Goal: Use online tool/utility: Utilize a website feature to perform a specific function

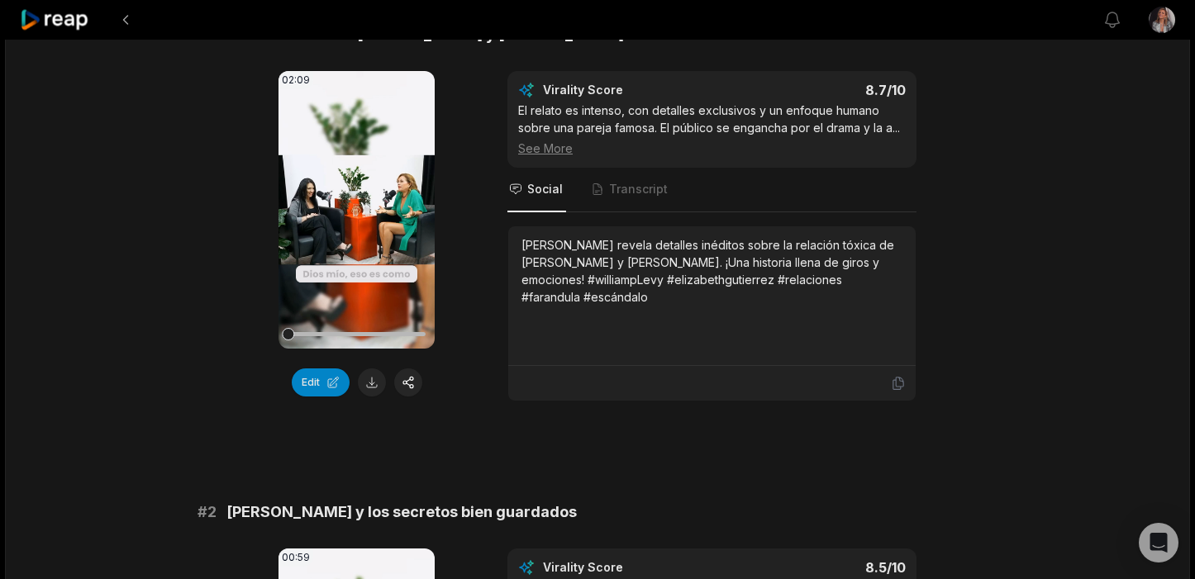
click at [50, 16] on icon at bounding box center [55, 20] width 70 height 22
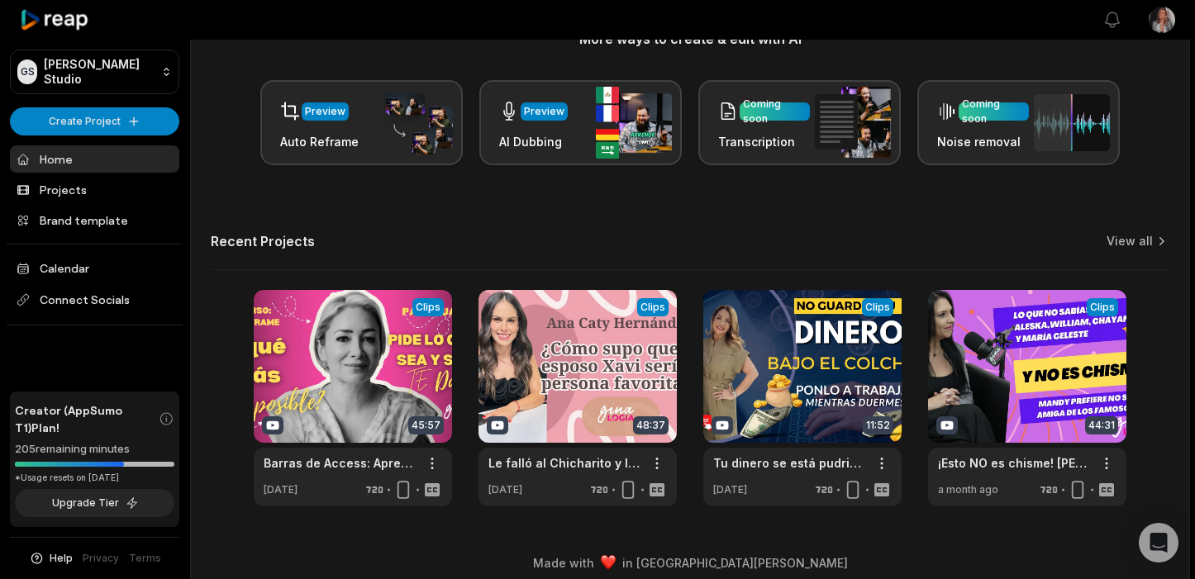
scroll to position [245, 0]
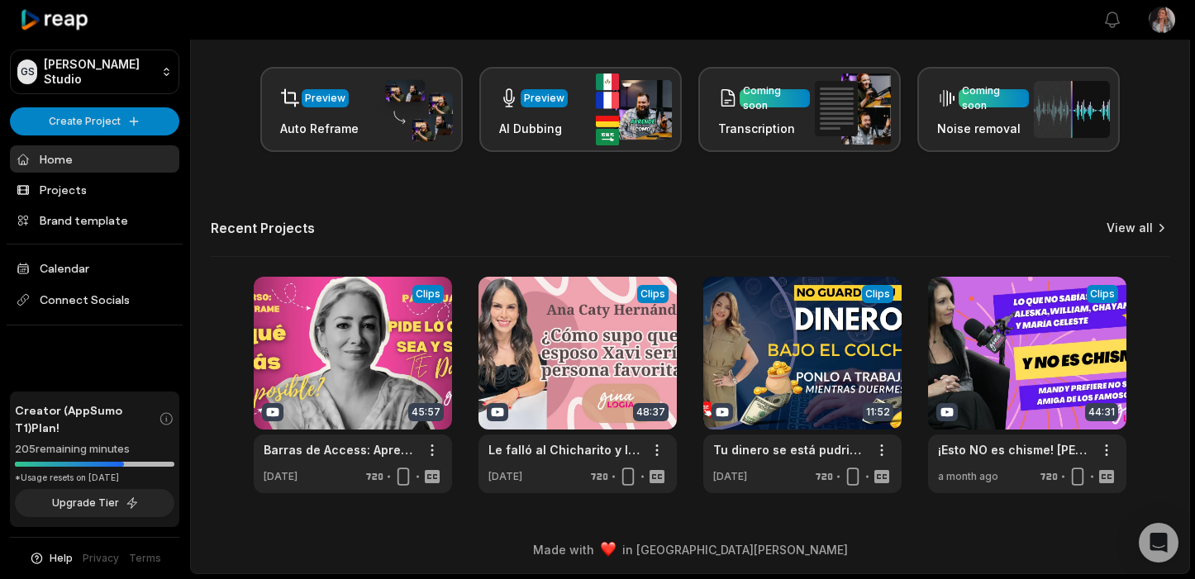
click at [1150, 226] on link "View all" at bounding box center [1130, 228] width 46 height 17
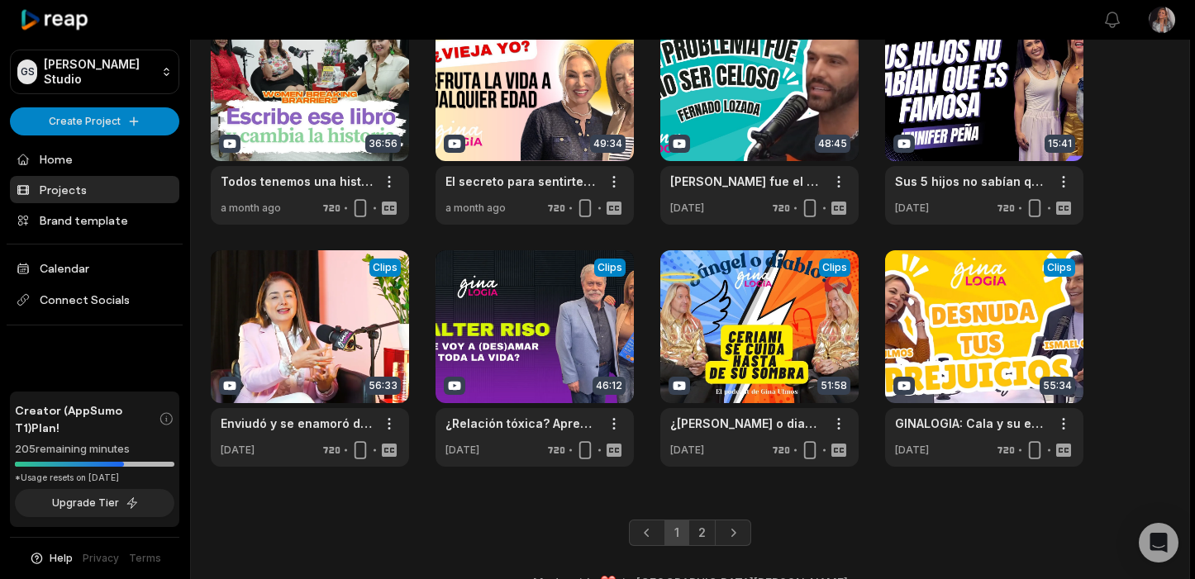
scroll to position [383, 0]
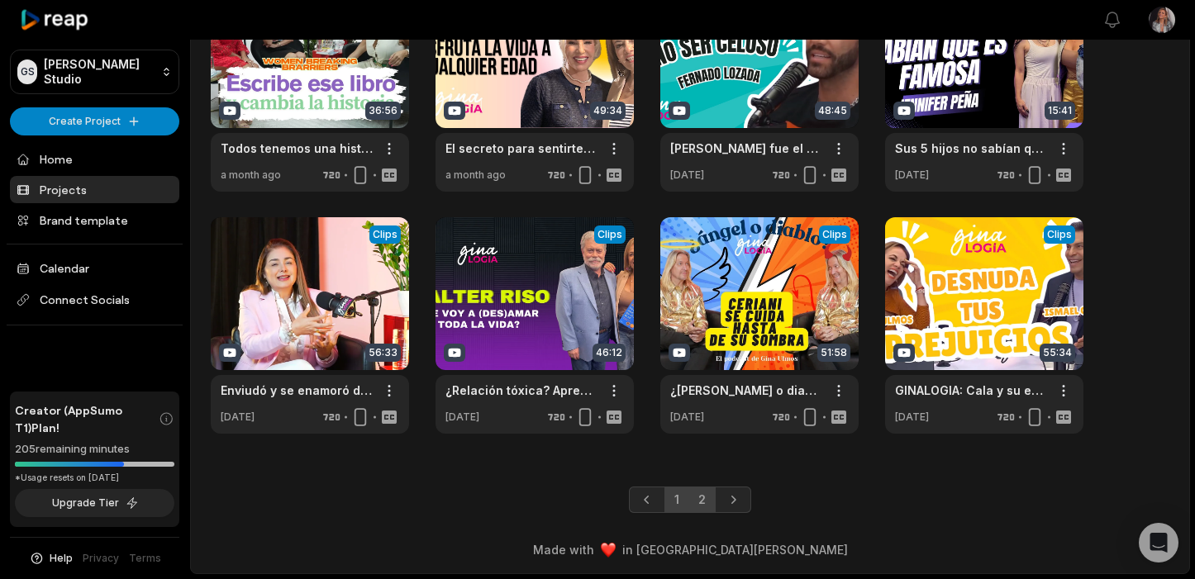
click at [702, 494] on link "2" at bounding box center [701, 500] width 27 height 26
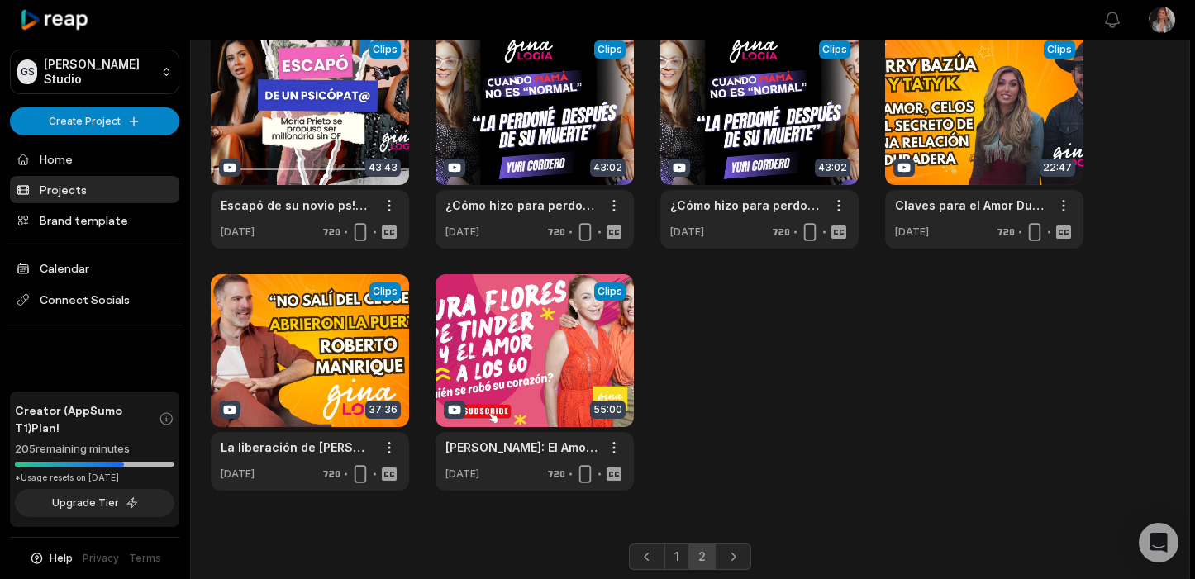
scroll to position [141, 0]
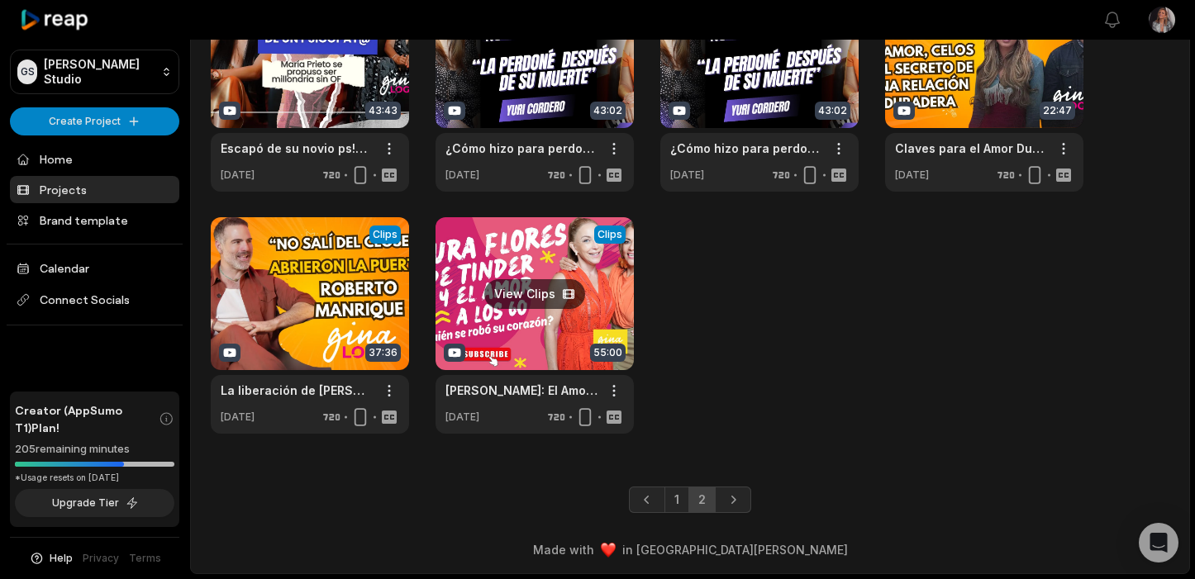
click at [539, 333] on link at bounding box center [535, 325] width 198 height 217
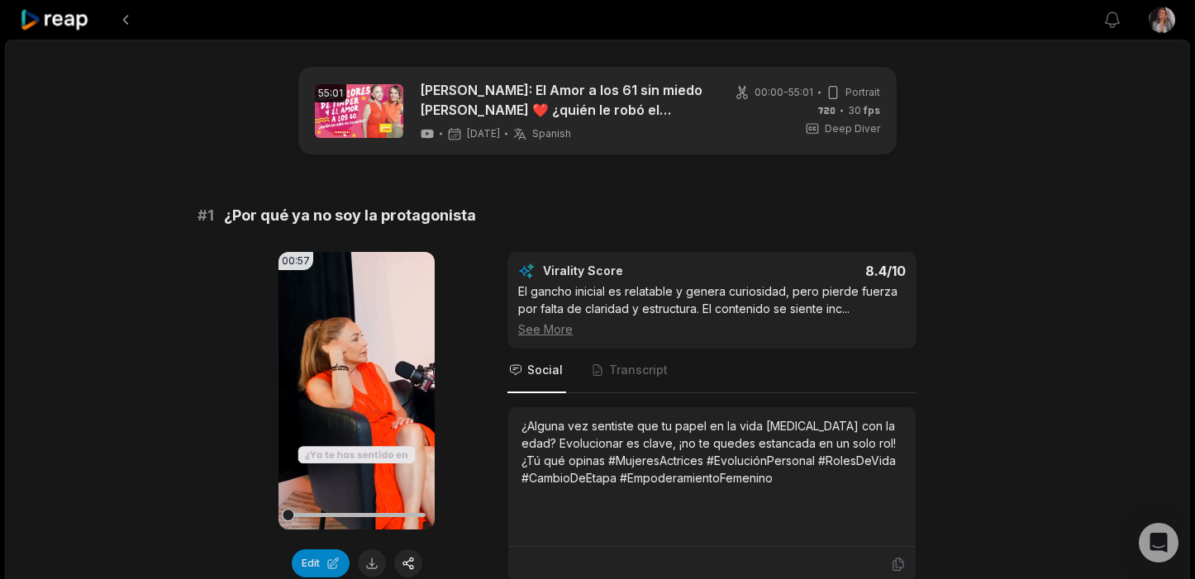
scroll to position [28, 0]
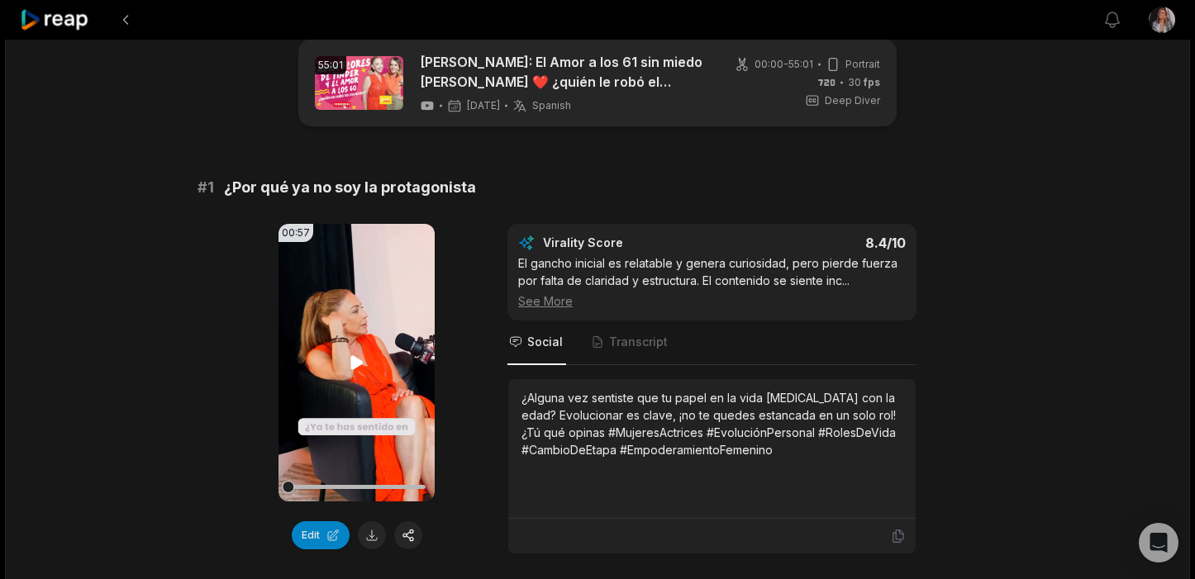
click at [354, 361] on icon at bounding box center [356, 362] width 12 height 14
click at [411, 537] on button "button" at bounding box center [408, 535] width 28 height 28
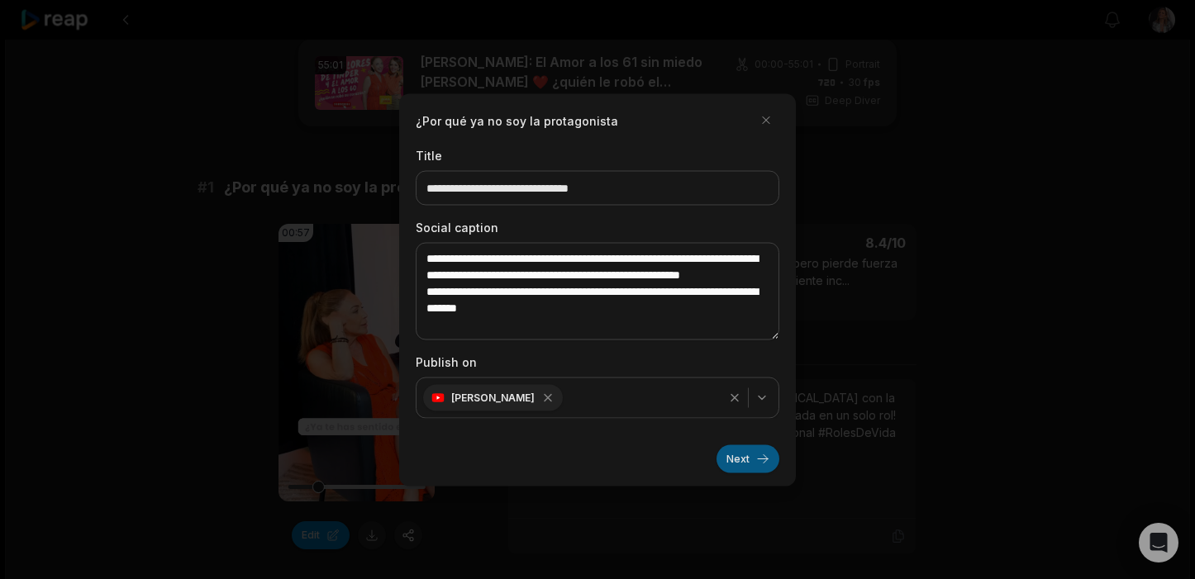
click at [760, 458] on button "Next" at bounding box center [748, 459] width 63 height 28
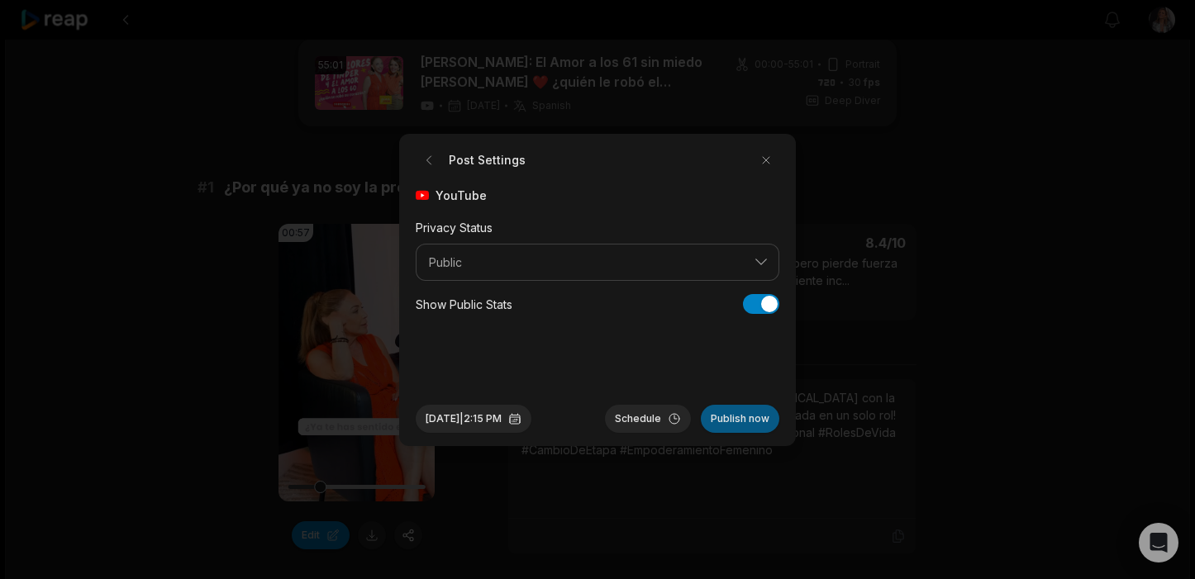
click at [755, 419] on button "Publish now" at bounding box center [740, 419] width 79 height 28
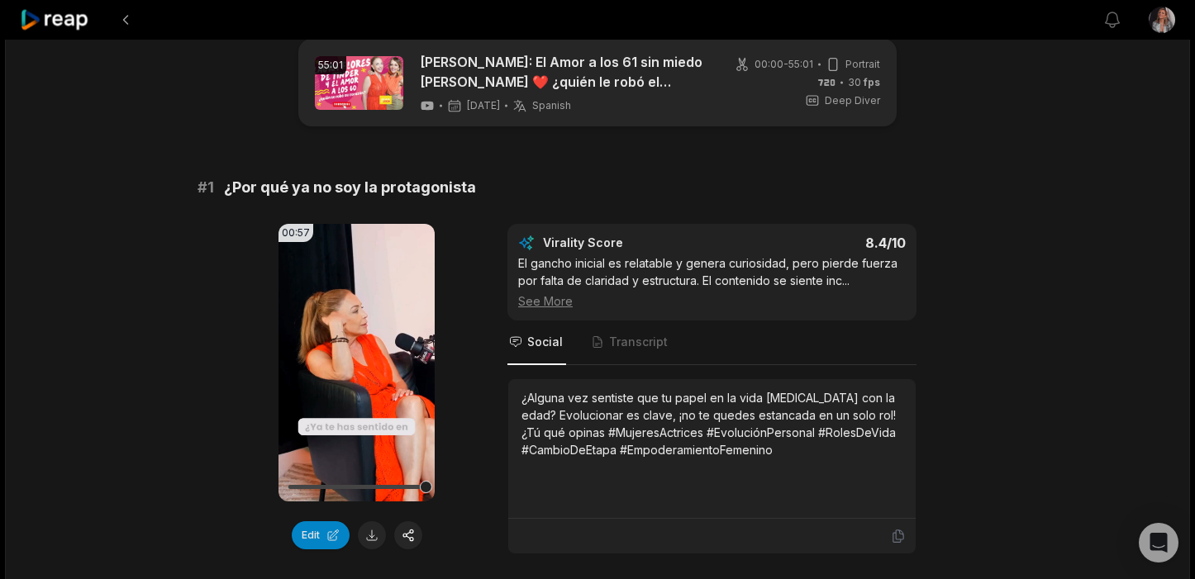
click at [60, 17] on icon at bounding box center [55, 20] width 70 height 22
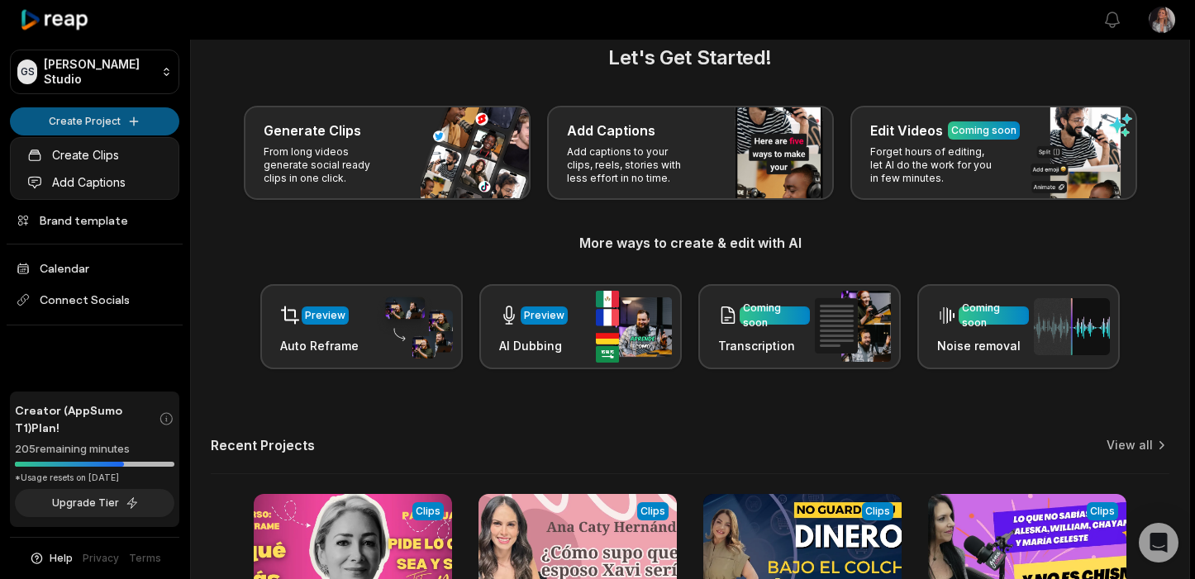
click at [130, 112] on html "GS [PERSON_NAME] Studio Create Project Home Projects Brand template Calendar Co…" at bounding box center [597, 261] width 1195 height 579
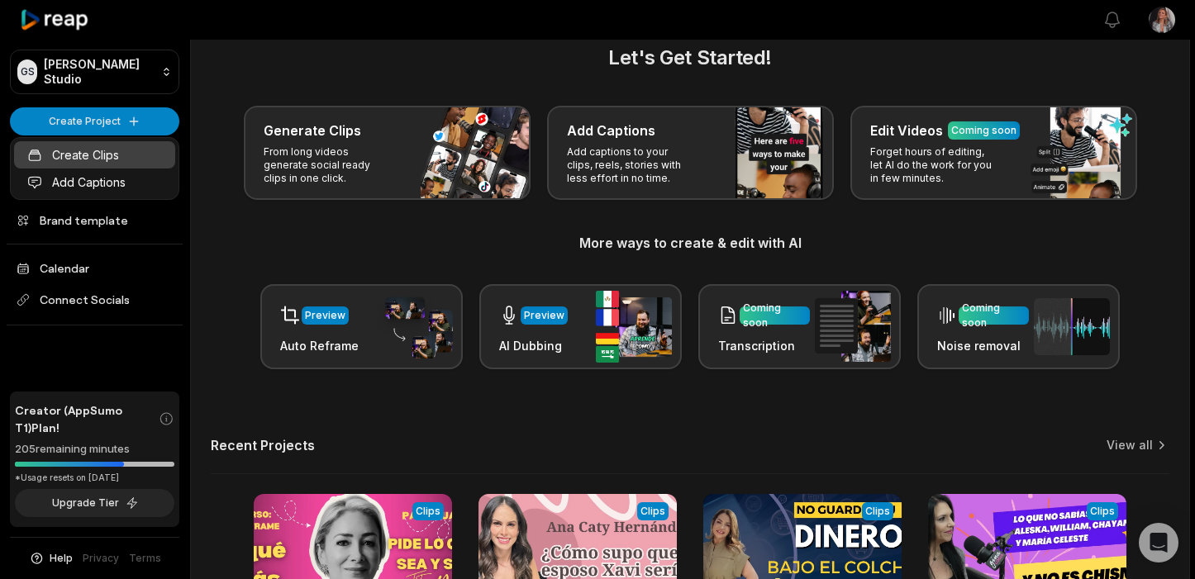
click at [111, 159] on link "Create Clips" at bounding box center [94, 154] width 161 height 27
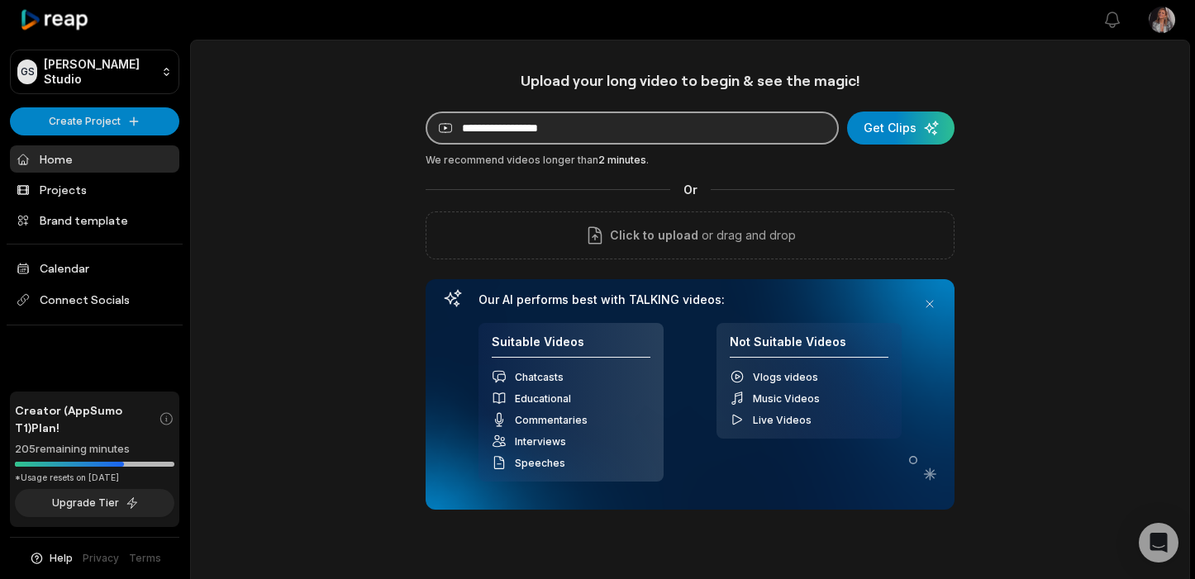
click at [512, 134] on input at bounding box center [632, 128] width 413 height 33
paste input "**********"
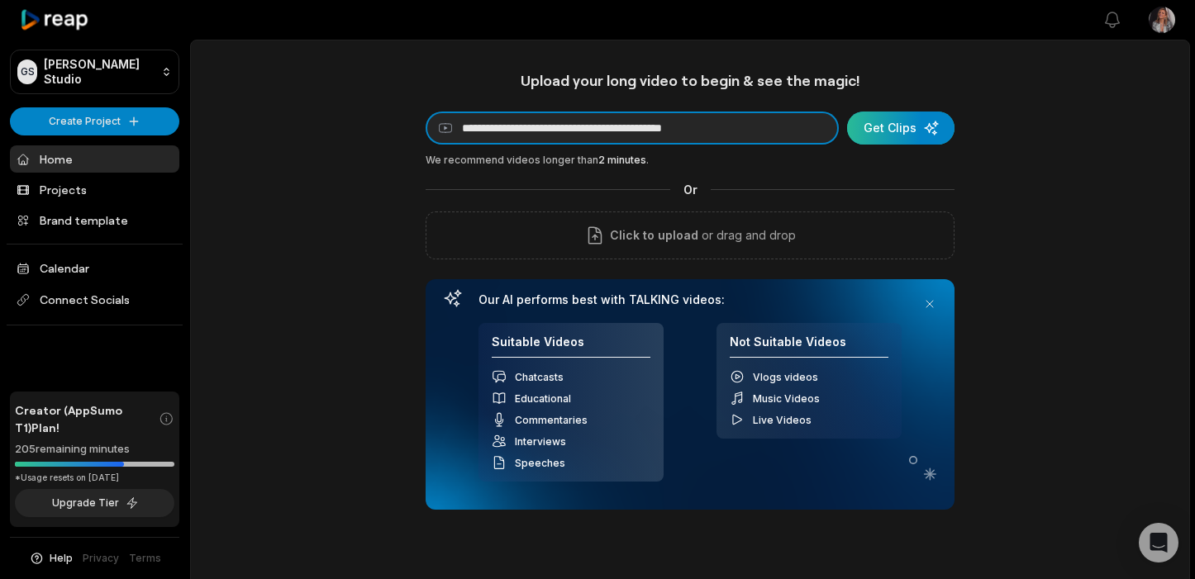
type input "**********"
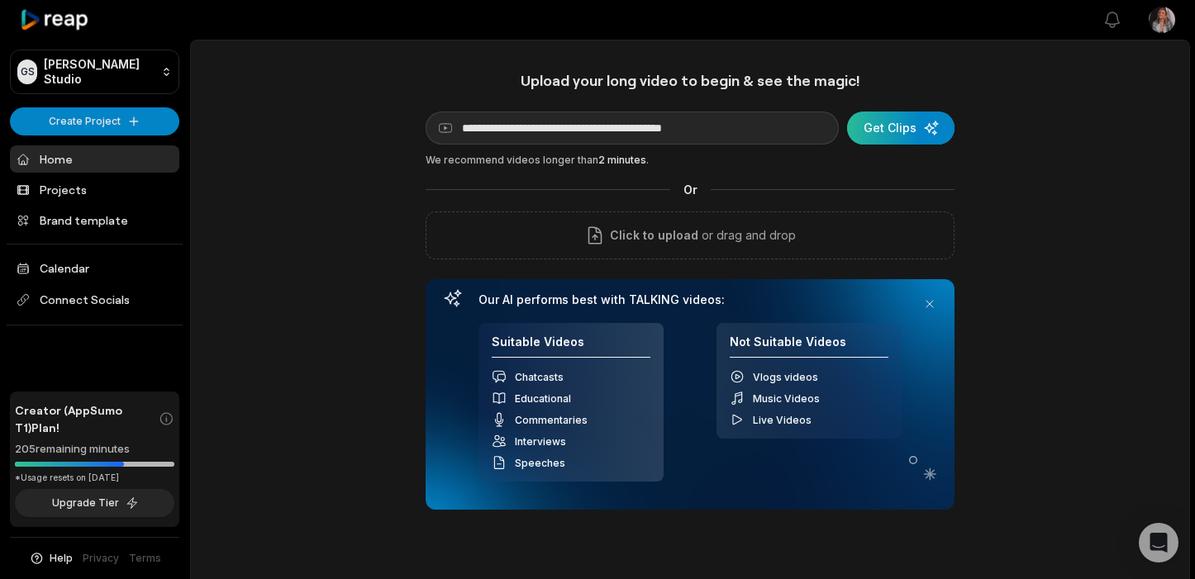
click at [892, 124] on div "submit" at bounding box center [900, 128] width 107 height 33
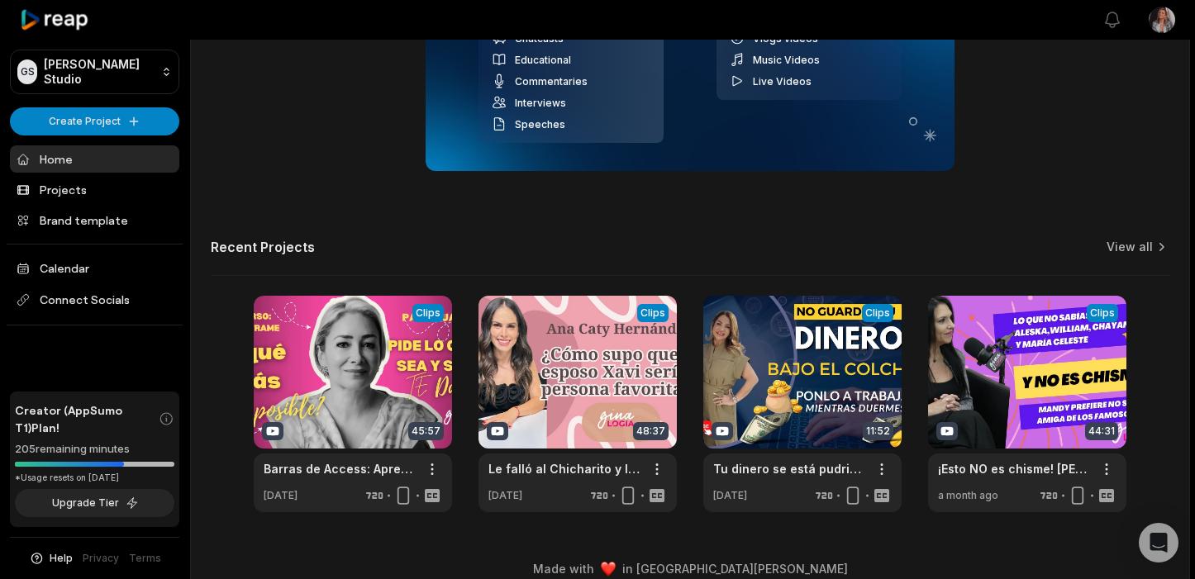
scroll to position [358, 0]
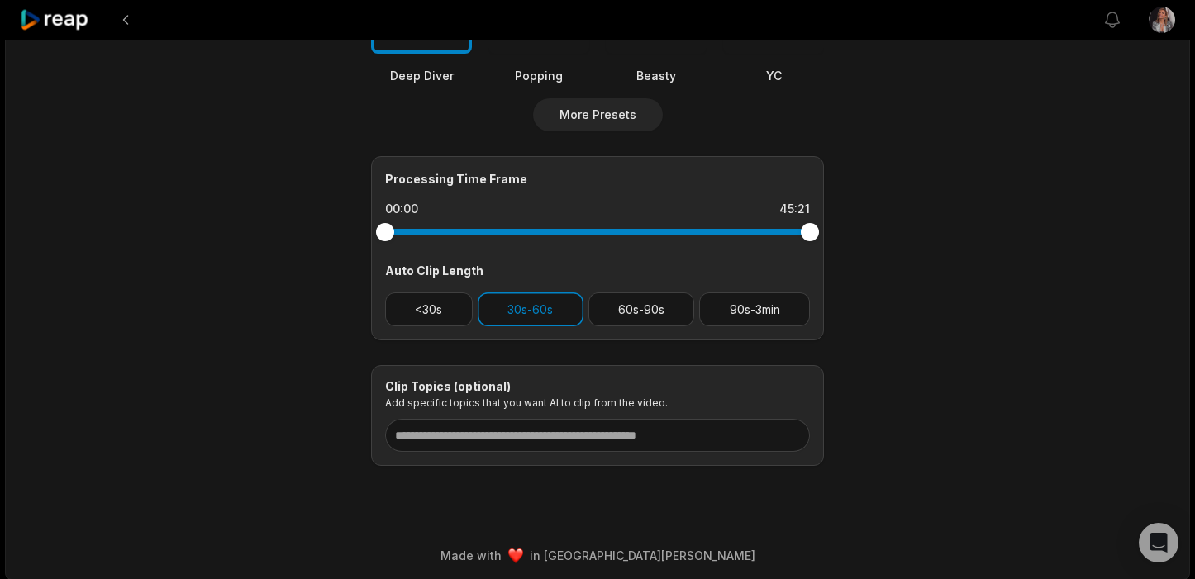
scroll to position [619, 0]
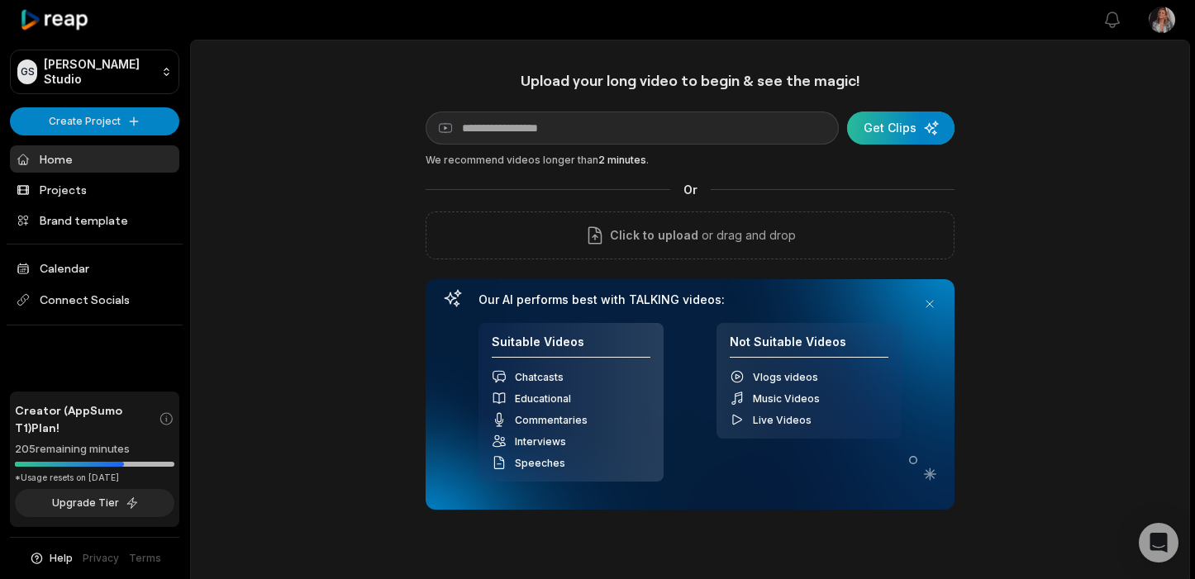
click at [912, 126] on div "submit" at bounding box center [900, 128] width 107 height 33
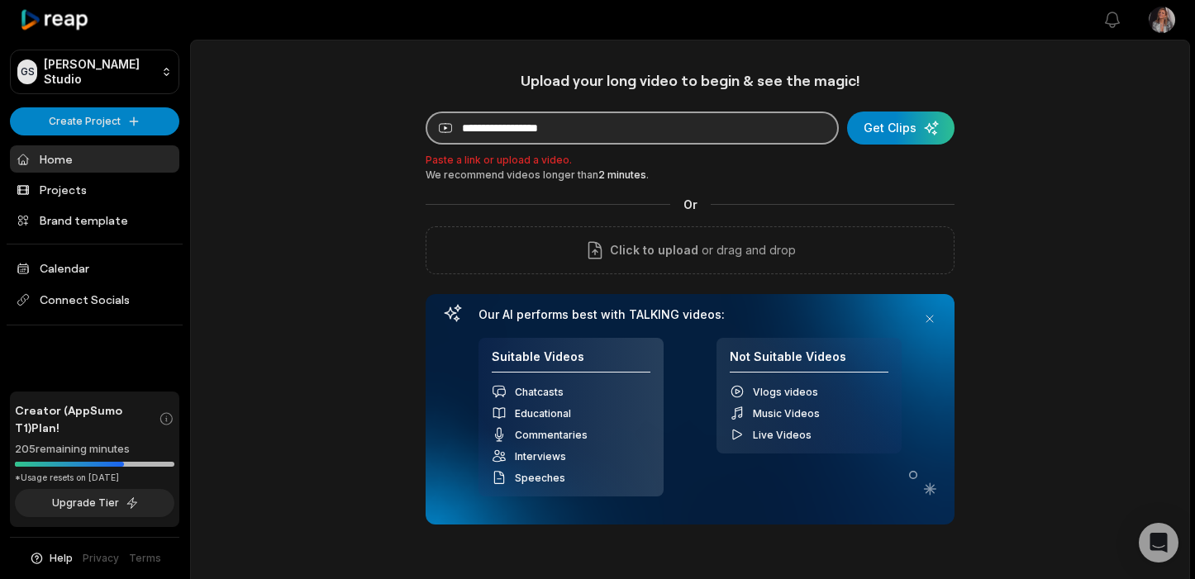
click at [538, 136] on input at bounding box center [632, 128] width 413 height 33
click at [482, 136] on input at bounding box center [632, 128] width 413 height 33
paste input "**********"
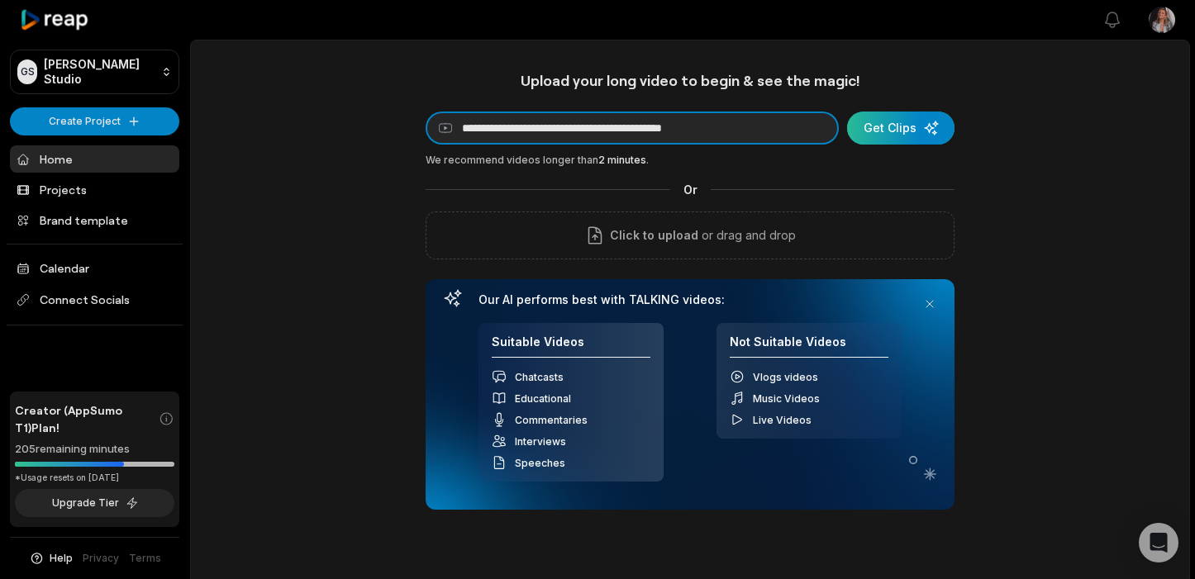
type input "**********"
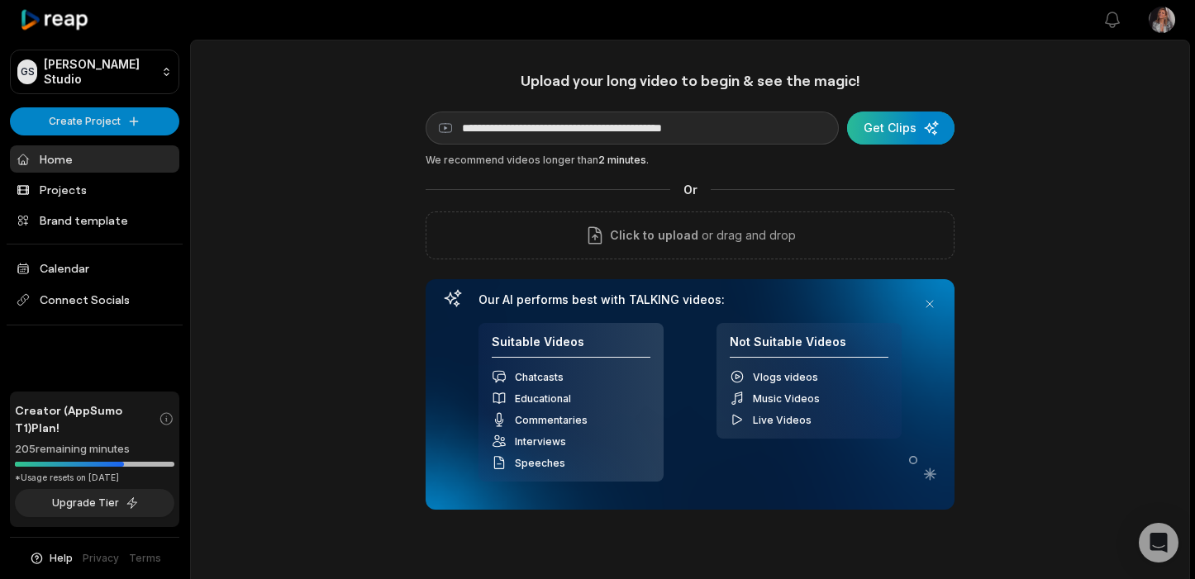
click at [902, 134] on div "submit" at bounding box center [900, 128] width 107 height 33
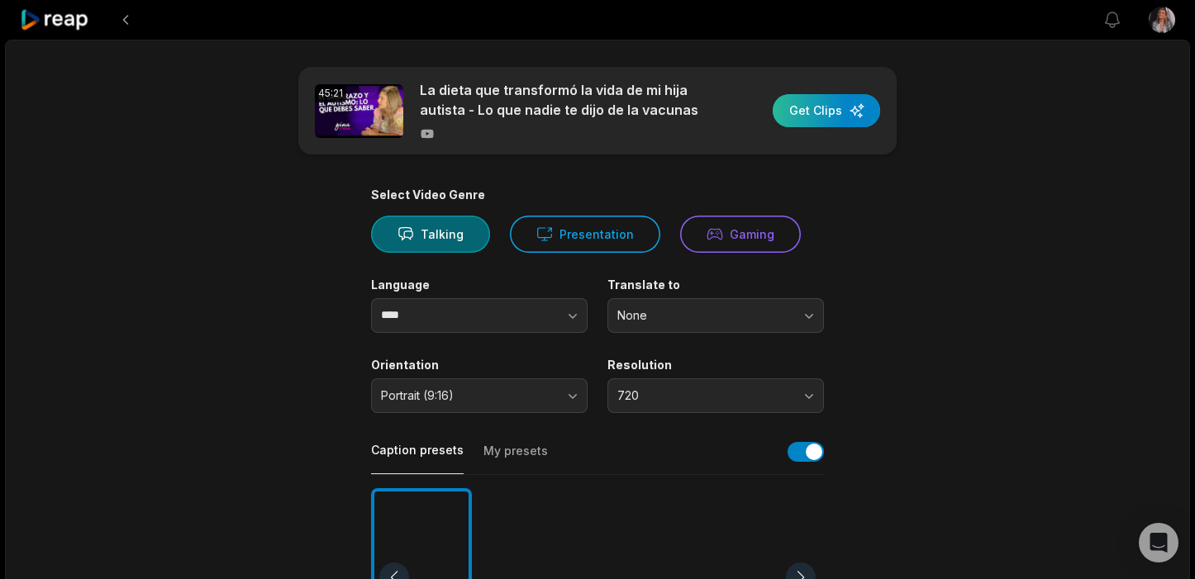
click at [825, 113] on div "button" at bounding box center [826, 110] width 107 height 33
